Goal: Task Accomplishment & Management: Manage account settings

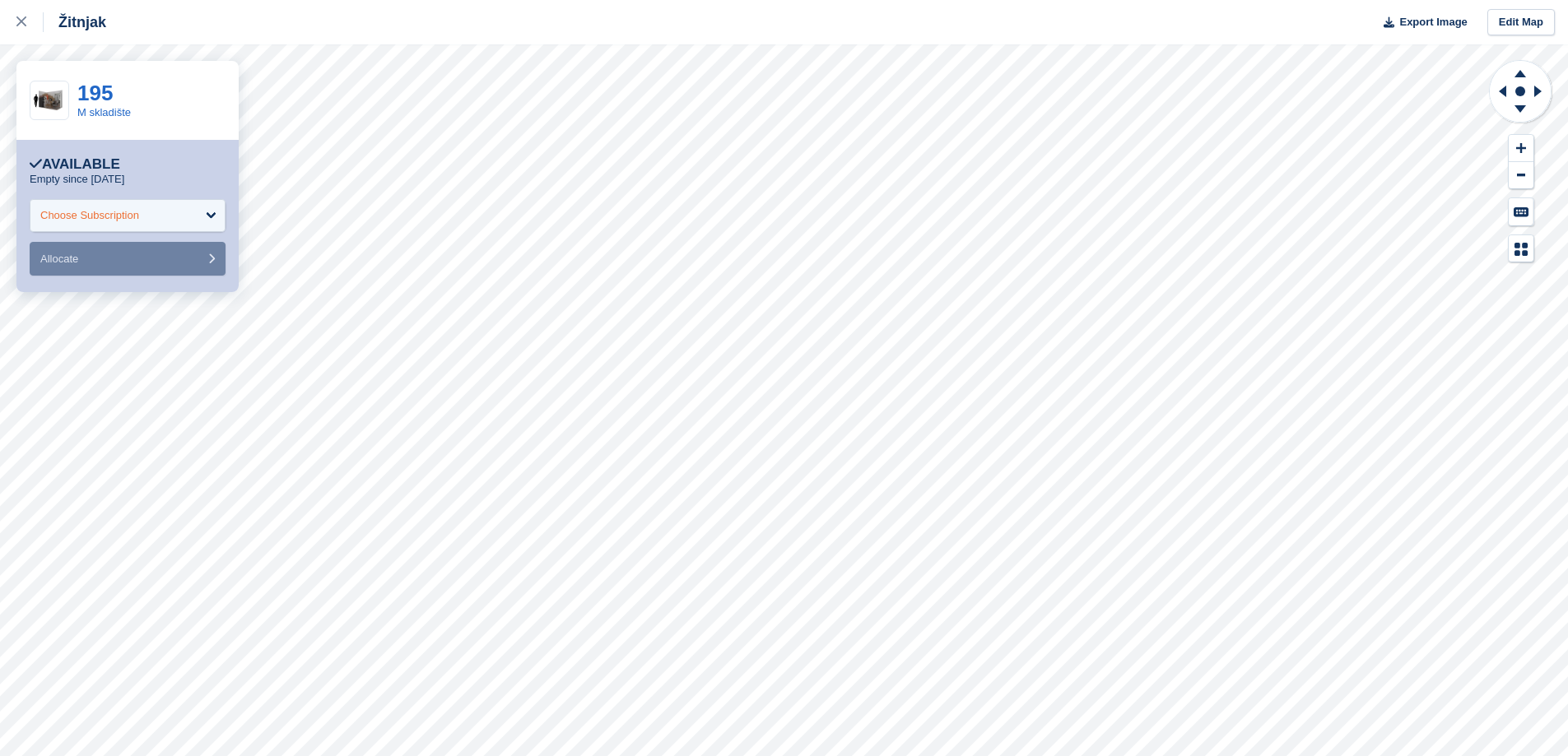
click at [188, 224] on div "Choose Subscription" at bounding box center [128, 215] width 196 height 33
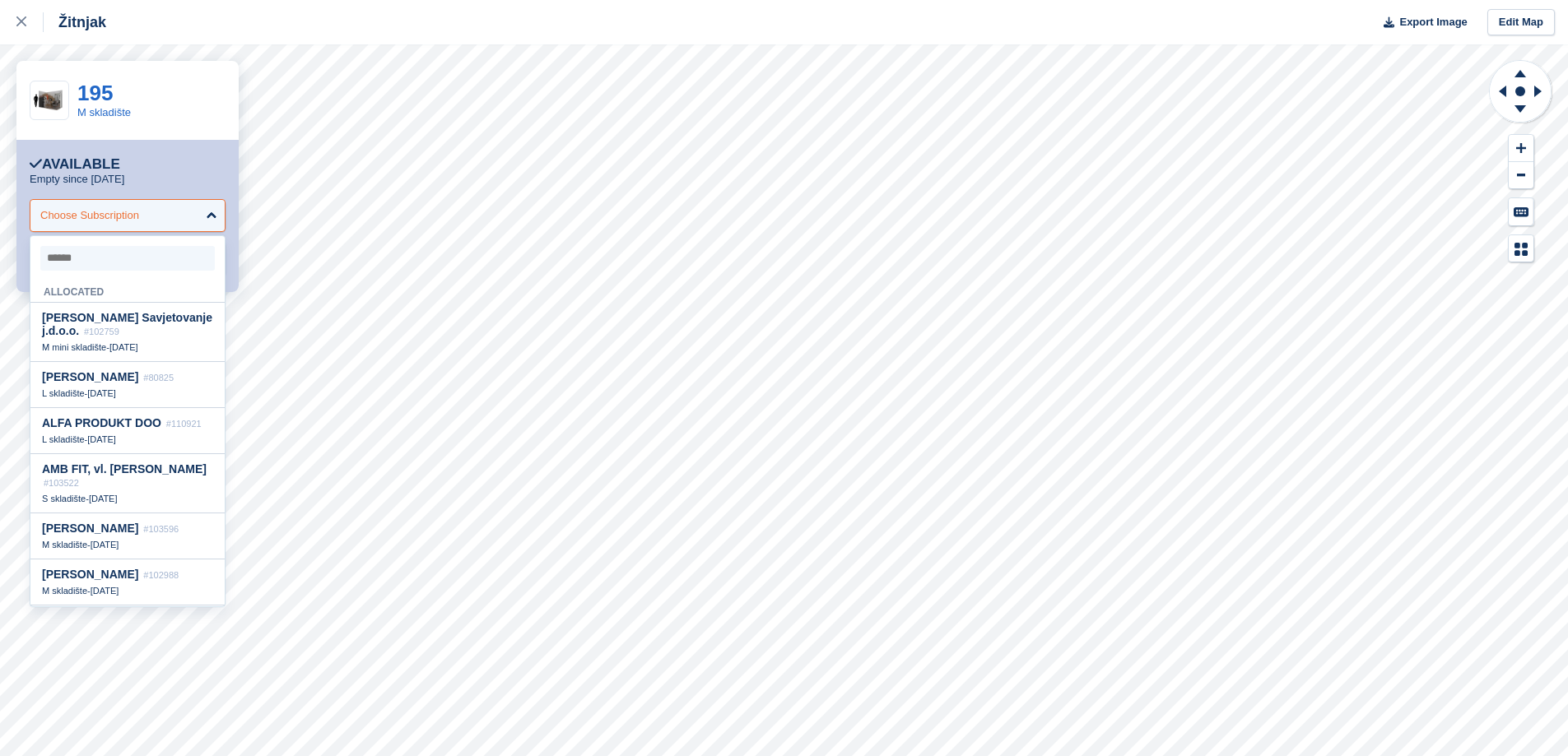
click at [188, 224] on div "Choose Subscription" at bounding box center [128, 215] width 196 height 33
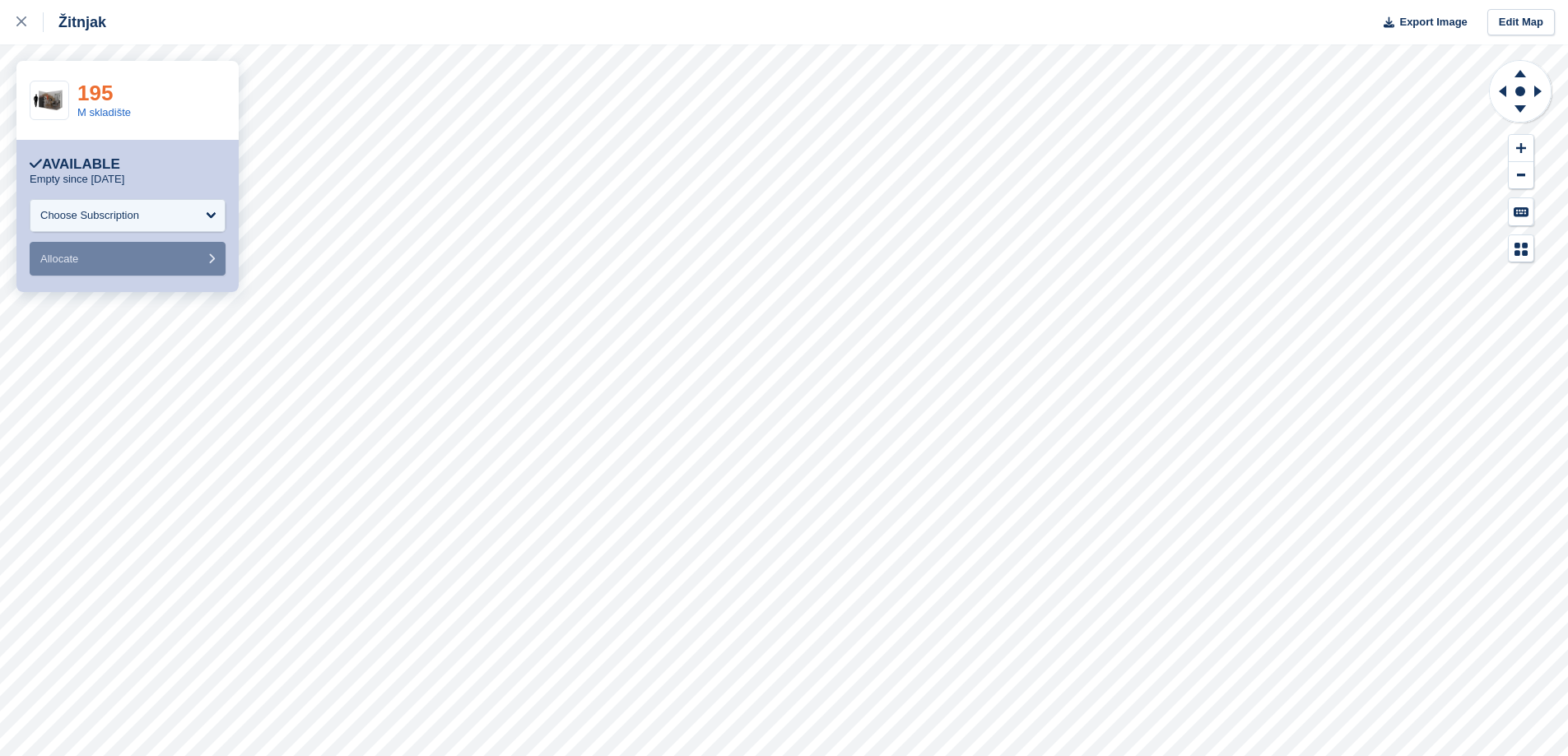
click at [95, 86] on link "195" at bounding box center [95, 93] width 36 height 25
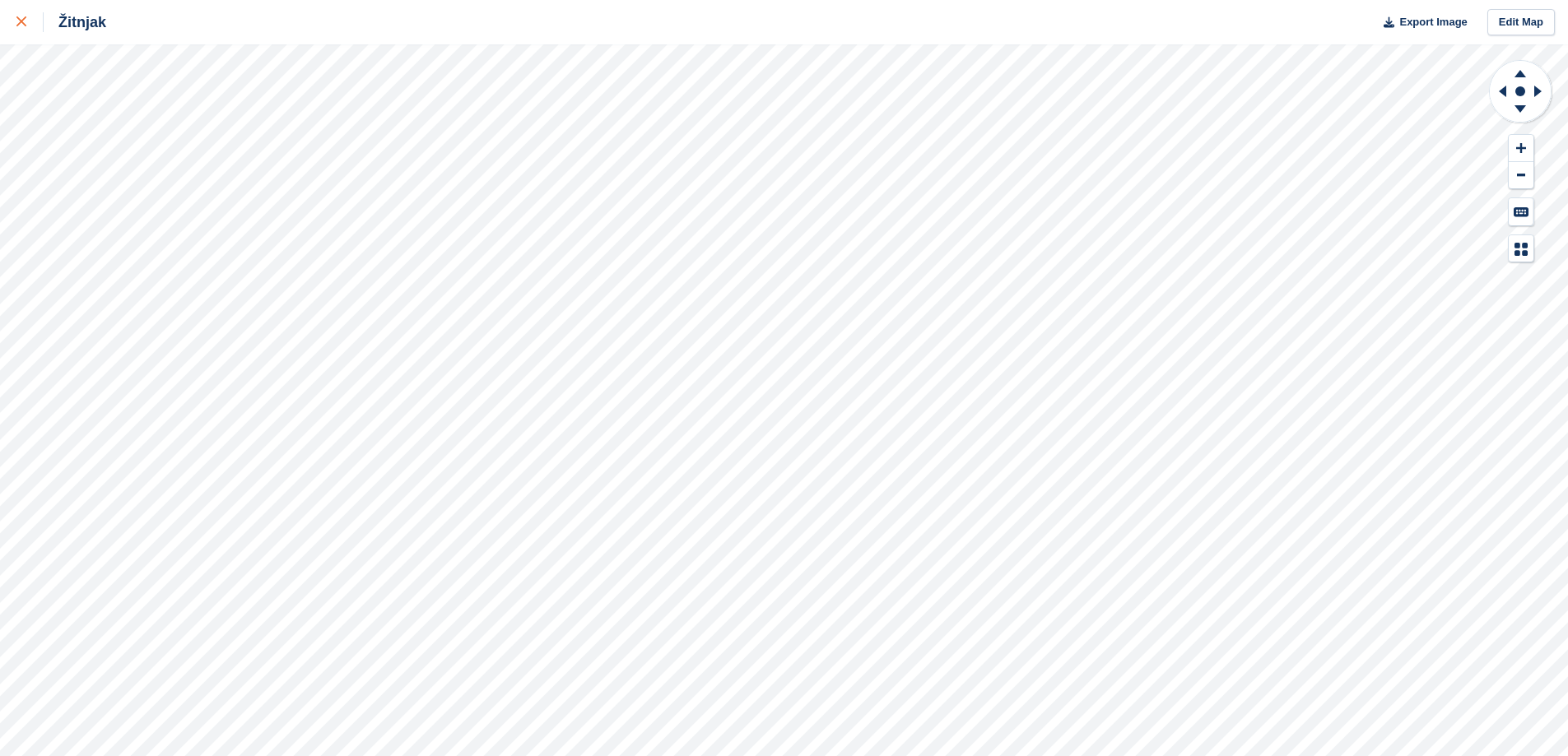
click at [18, 21] on icon at bounding box center [21, 21] width 10 height 10
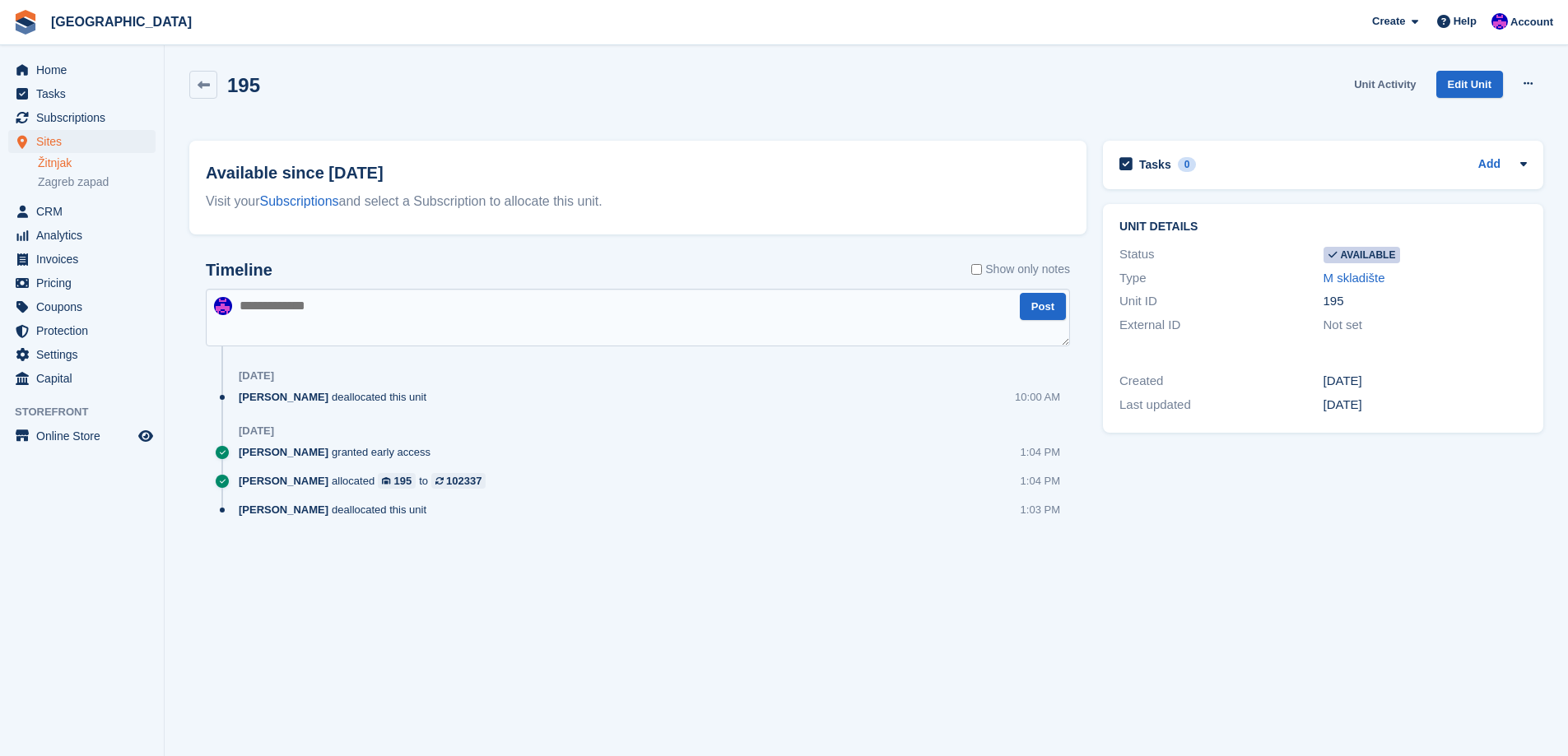
click at [1395, 89] on link "Unit Activity" at bounding box center [1384, 84] width 75 height 27
